Goal: Information Seeking & Learning: Find specific fact

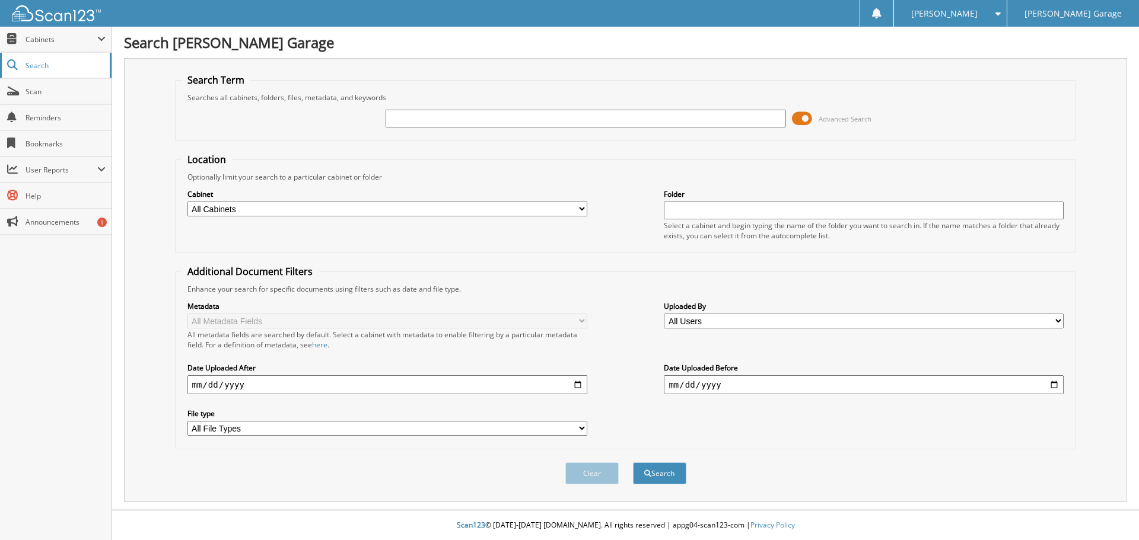
click at [63, 65] on span "Search" at bounding box center [65, 65] width 78 height 10
click at [474, 127] on input "text" at bounding box center [585, 119] width 400 height 18
paste input "452453457"
type input "452453457"
click at [633, 463] on button "Search" at bounding box center [659, 474] width 53 height 22
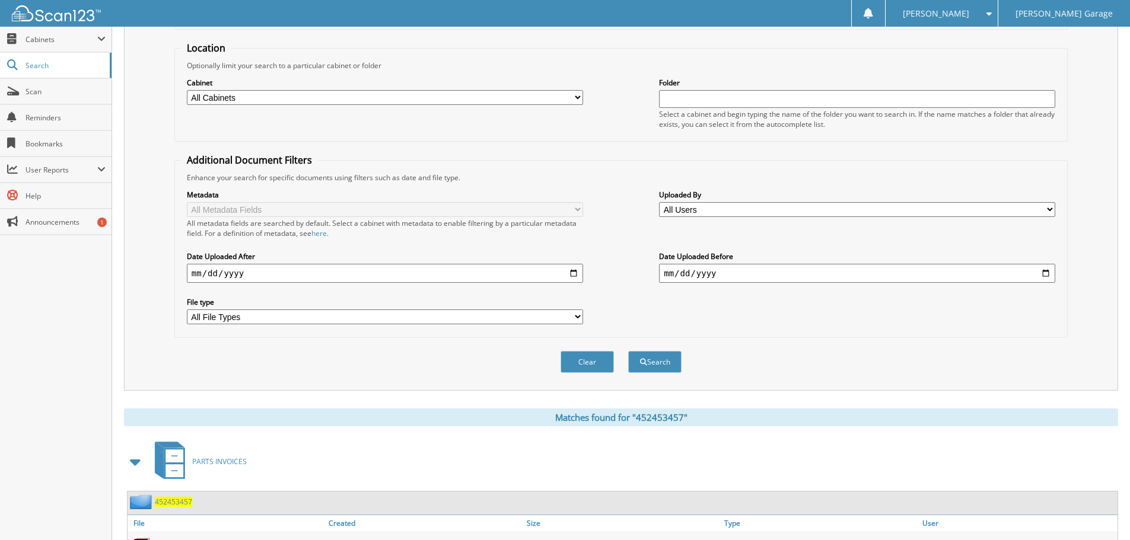
scroll to position [215, 0]
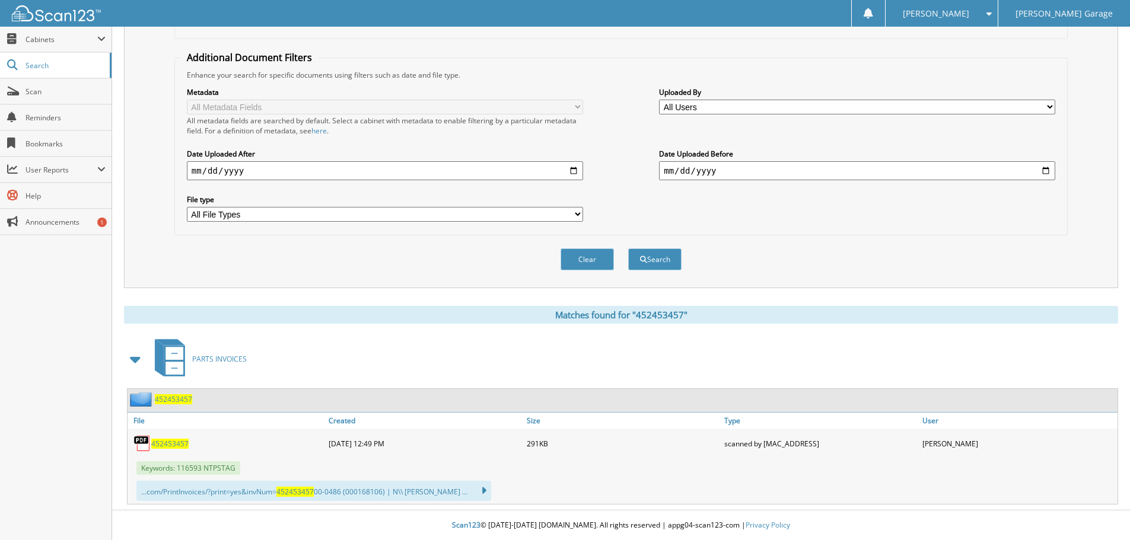
click at [170, 440] on span "452453457" at bounding box center [169, 444] width 37 height 10
